Goal: Check status: Check status

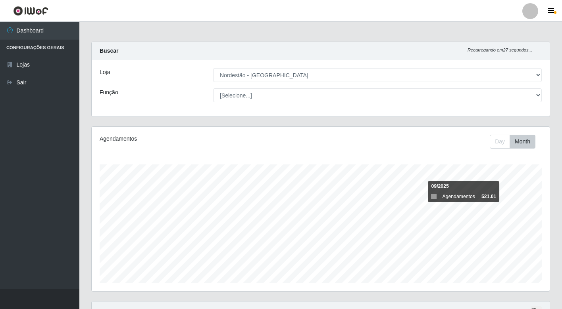
select select "454"
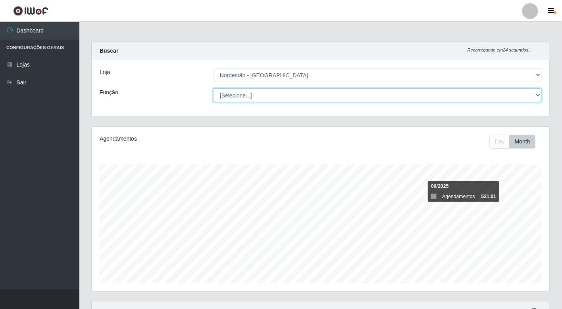
click at [530, 96] on select "[Selecione...] Balconista de Padaria Balconista de Padaria + Balconista de Pada…" at bounding box center [377, 95] width 328 height 14
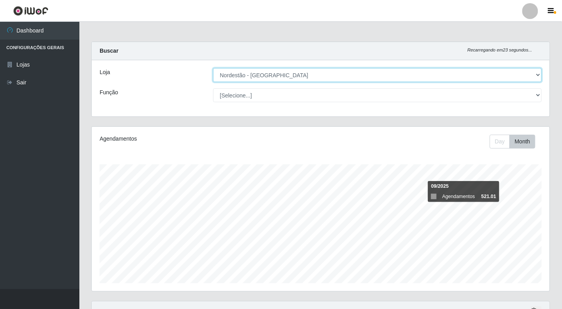
click at [334, 81] on select "[Selecione...] Nordestão - [GEOGRAPHIC_DATA]" at bounding box center [377, 75] width 328 height 14
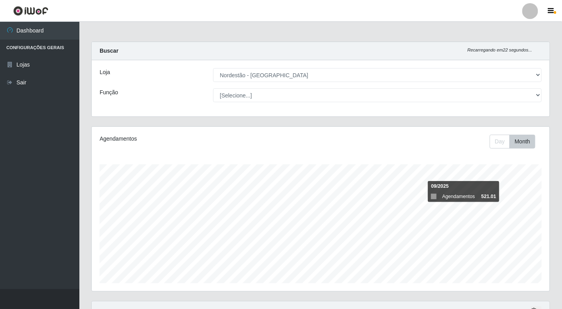
click at [188, 88] on div "Loja [Selecione...] Nordestão - [GEOGRAPHIC_DATA] Função [Selecione...] Balconi…" at bounding box center [321, 88] width 458 height 56
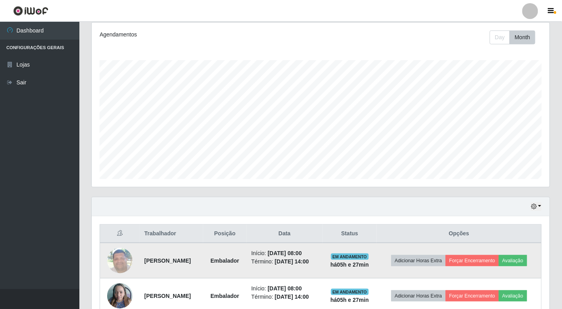
scroll to position [220, 0]
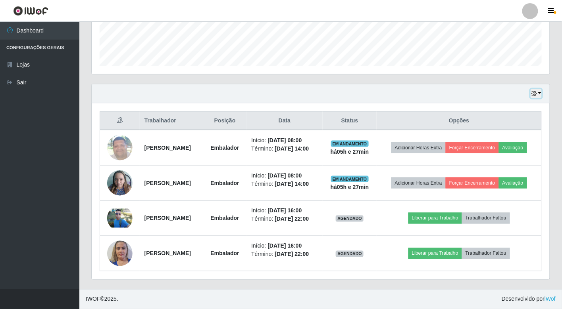
click at [534, 91] on icon "button" at bounding box center [534, 94] width 6 height 6
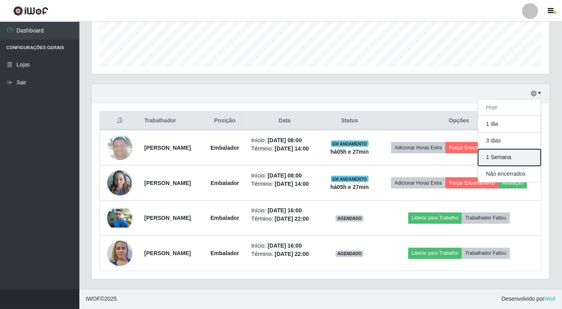
click at [493, 152] on button "1 Semana" at bounding box center [509, 158] width 63 height 17
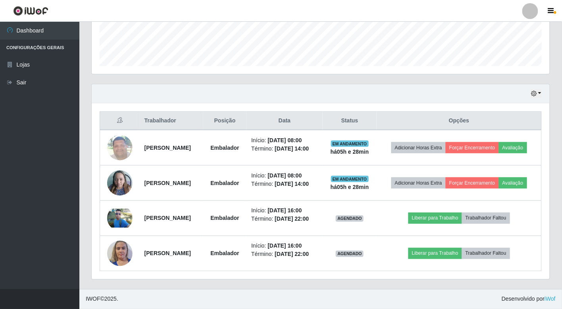
scroll to position [241, 0]
click at [530, 84] on div "Hoje 1 dia 3 dias 1 Semana Não encerrados" at bounding box center [321, 93] width 458 height 19
click at [534, 91] on icon "button" at bounding box center [534, 94] width 6 height 6
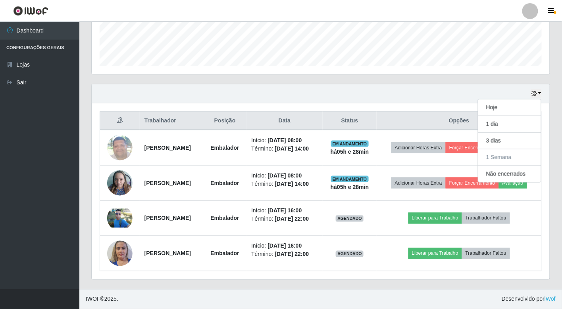
click at [411, 84] on div "Hoje 1 dia 3 dias 1 Semana Não encerrados" at bounding box center [321, 93] width 458 height 19
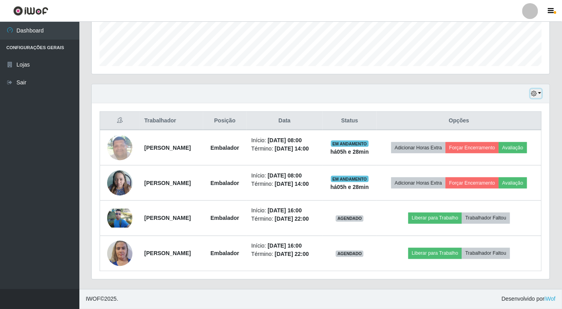
click at [534, 91] on icon "button" at bounding box center [534, 94] width 6 height 6
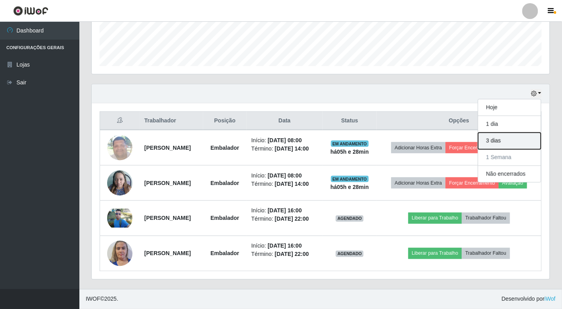
click at [504, 133] on button "3 dias" at bounding box center [509, 141] width 63 height 17
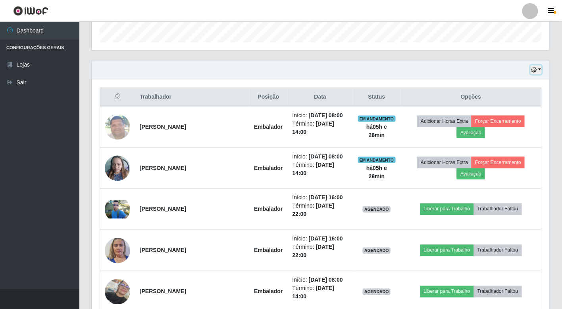
click at [535, 70] on icon "button" at bounding box center [534, 70] width 6 height 6
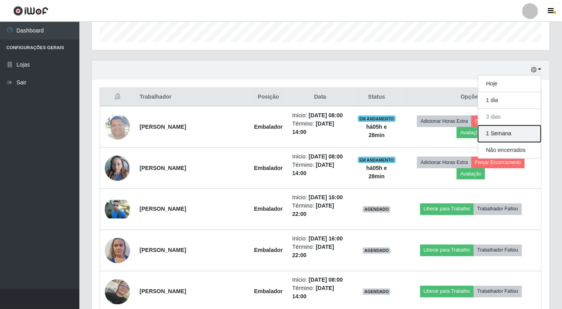
click at [540, 132] on button "1 Semana" at bounding box center [509, 134] width 63 height 17
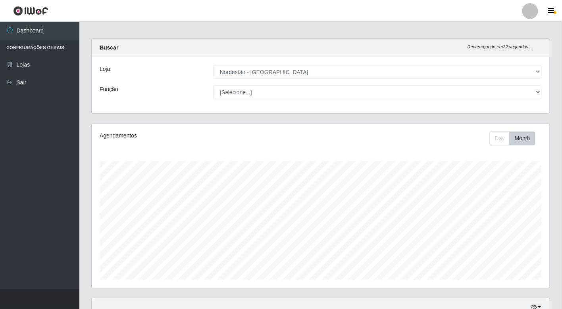
scroll to position [0, 0]
